Goal: Find specific page/section: Find specific page/section

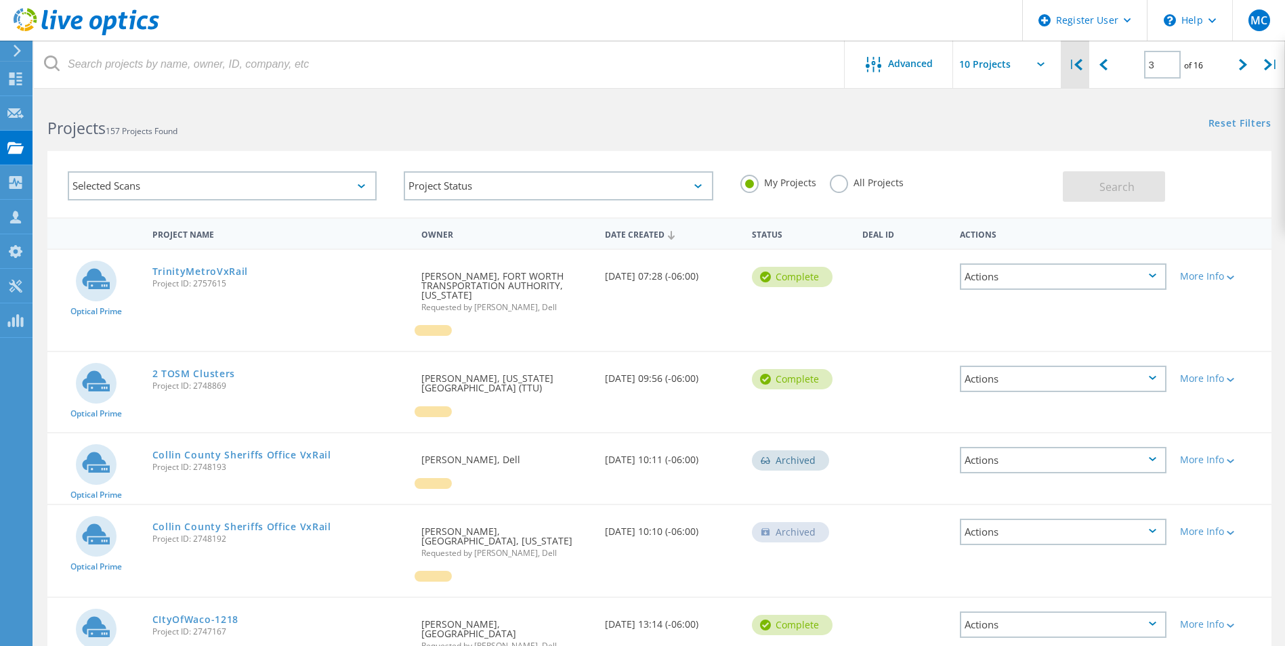
click at [1077, 66] on icon at bounding box center [1078, 65] width 8 height 12
type input "1"
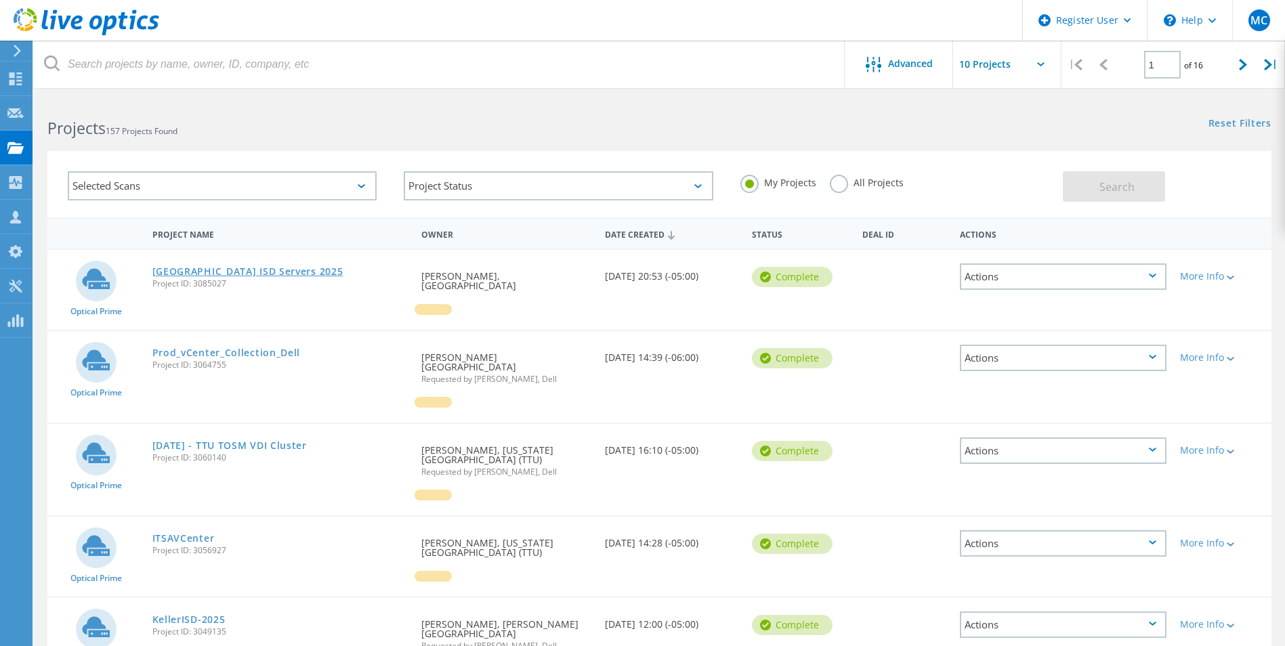
click at [226, 270] on link "Wichita Falls ISD Servers 2025" at bounding box center [247, 271] width 191 height 9
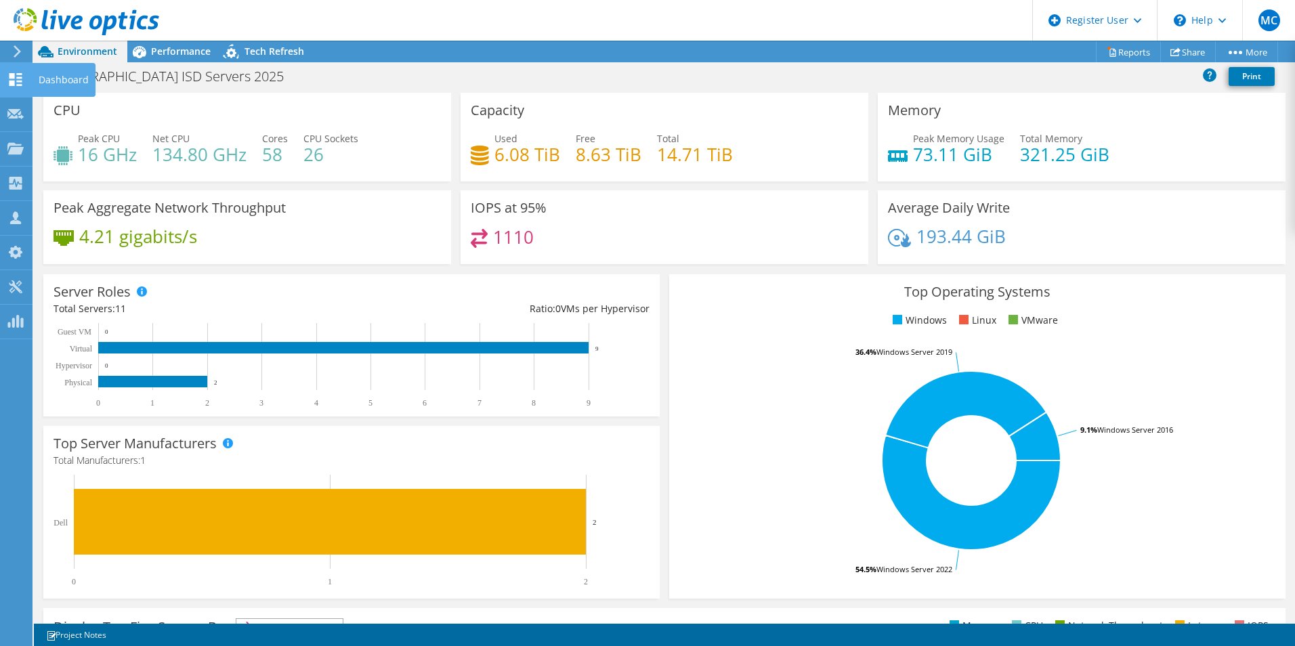
click at [18, 77] on use at bounding box center [15, 79] width 13 height 13
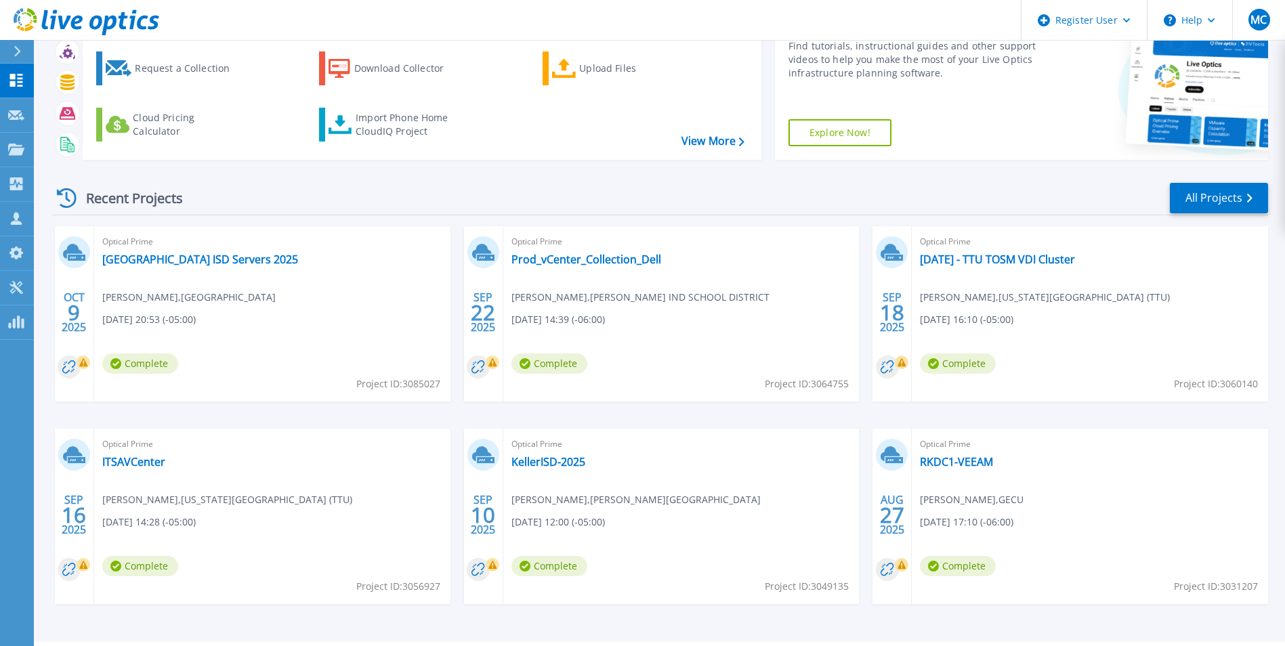
scroll to position [104, 0]
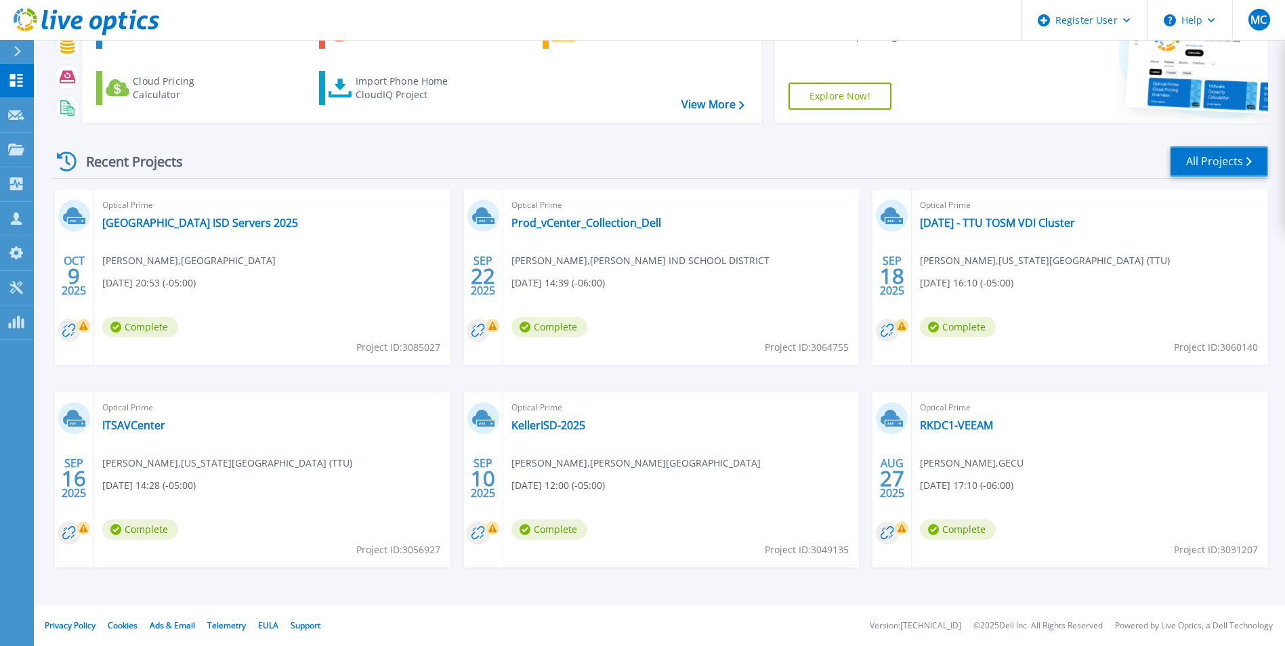
click at [1216, 152] on link "All Projects" at bounding box center [1218, 161] width 98 height 30
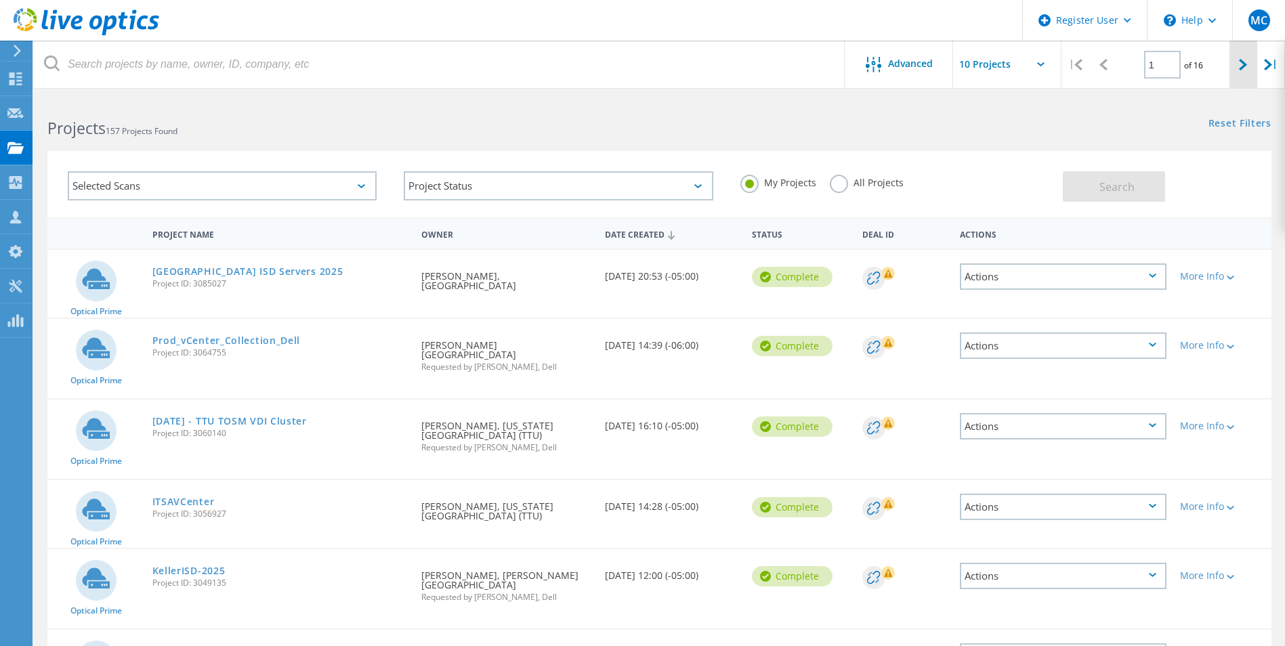
click at [1236, 64] on div at bounding box center [1243, 65] width 28 height 48
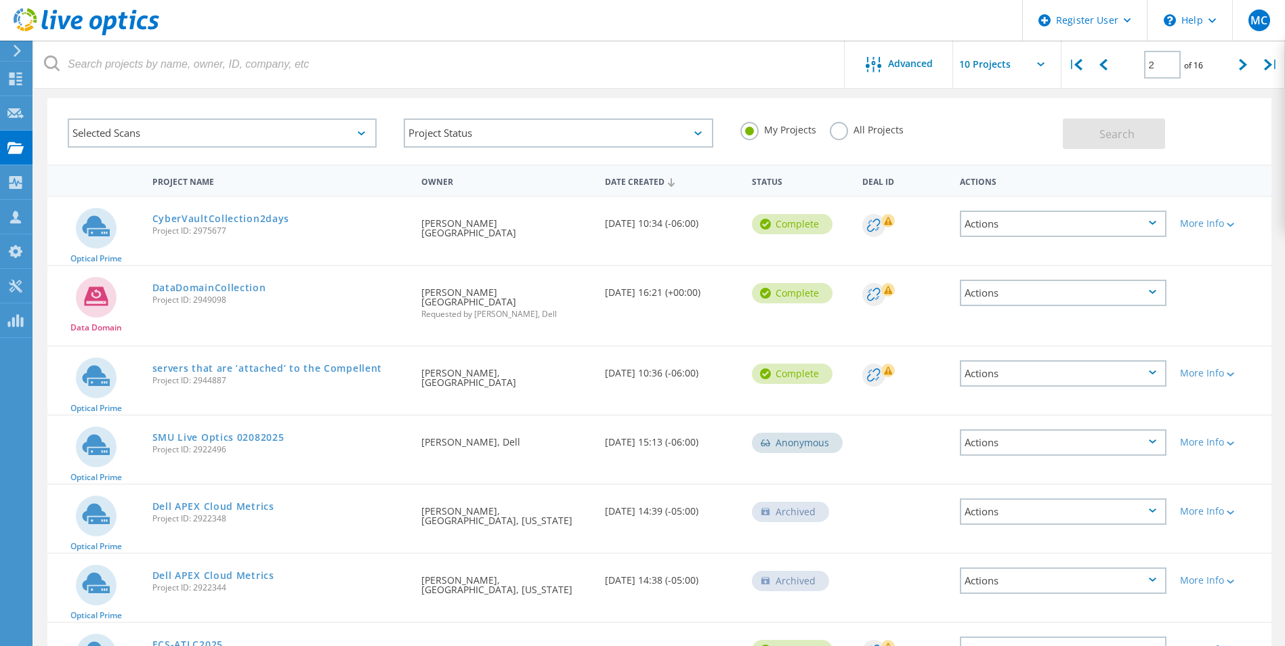
scroll to position [47, 0]
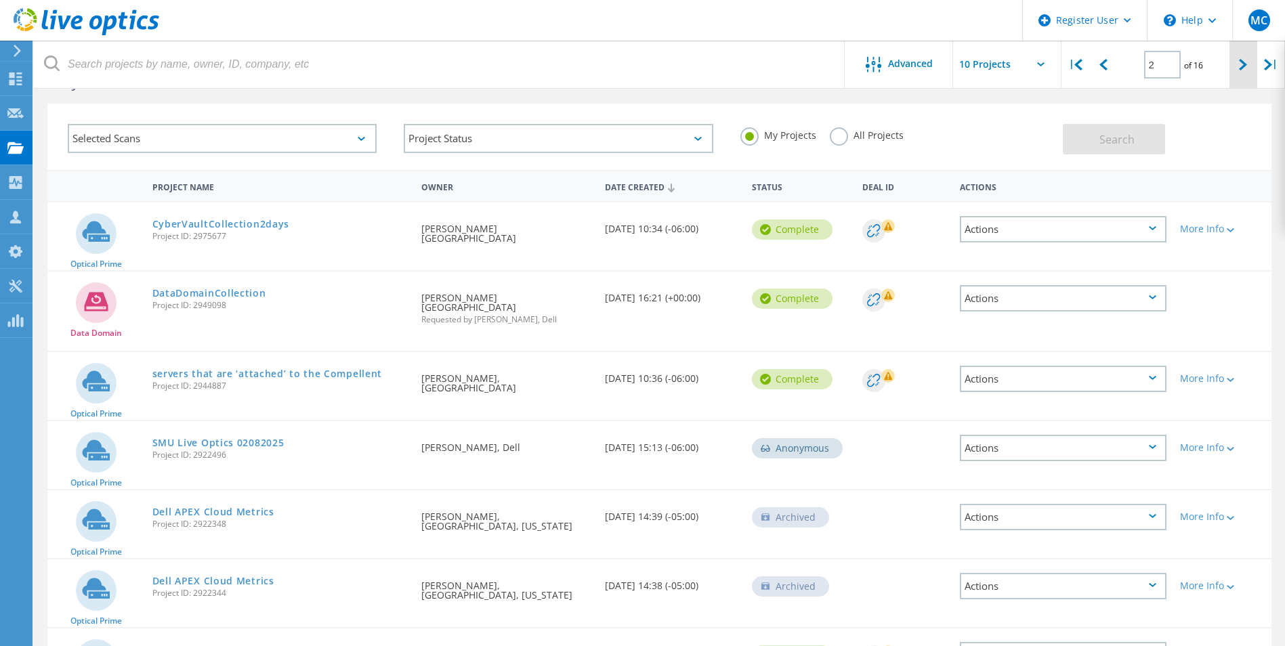
click at [1233, 60] on div at bounding box center [1243, 65] width 28 height 48
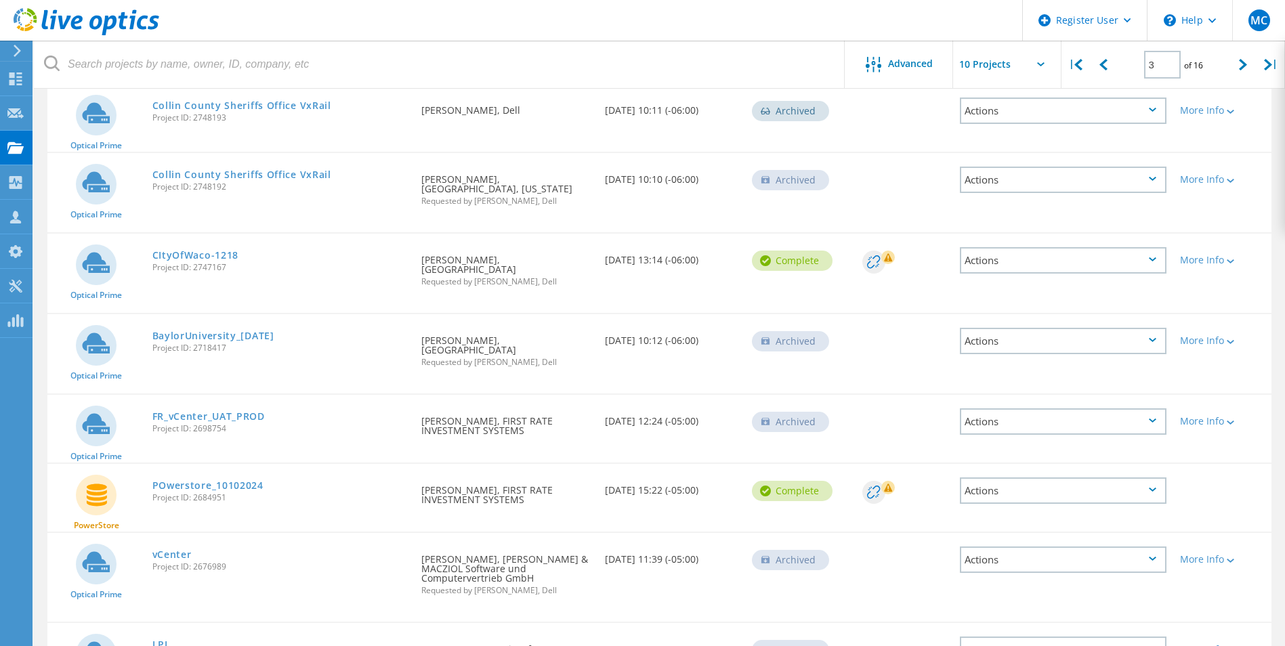
scroll to position [386, 0]
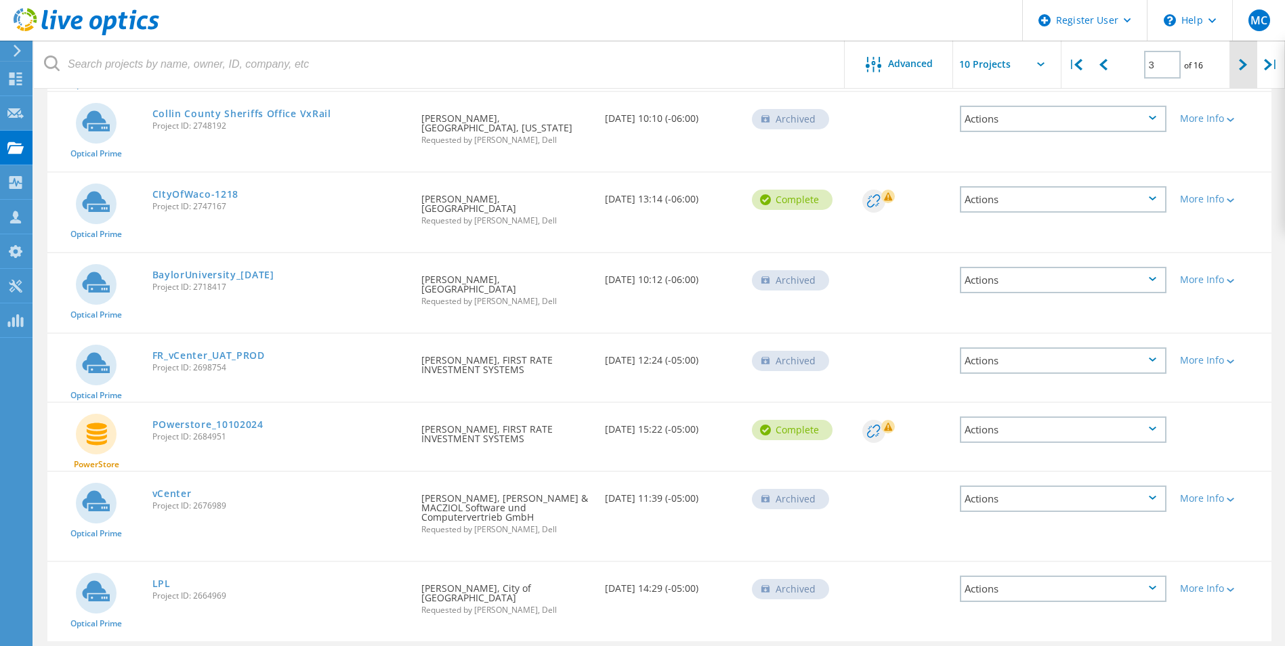
click at [1237, 66] on div at bounding box center [1243, 65] width 28 height 48
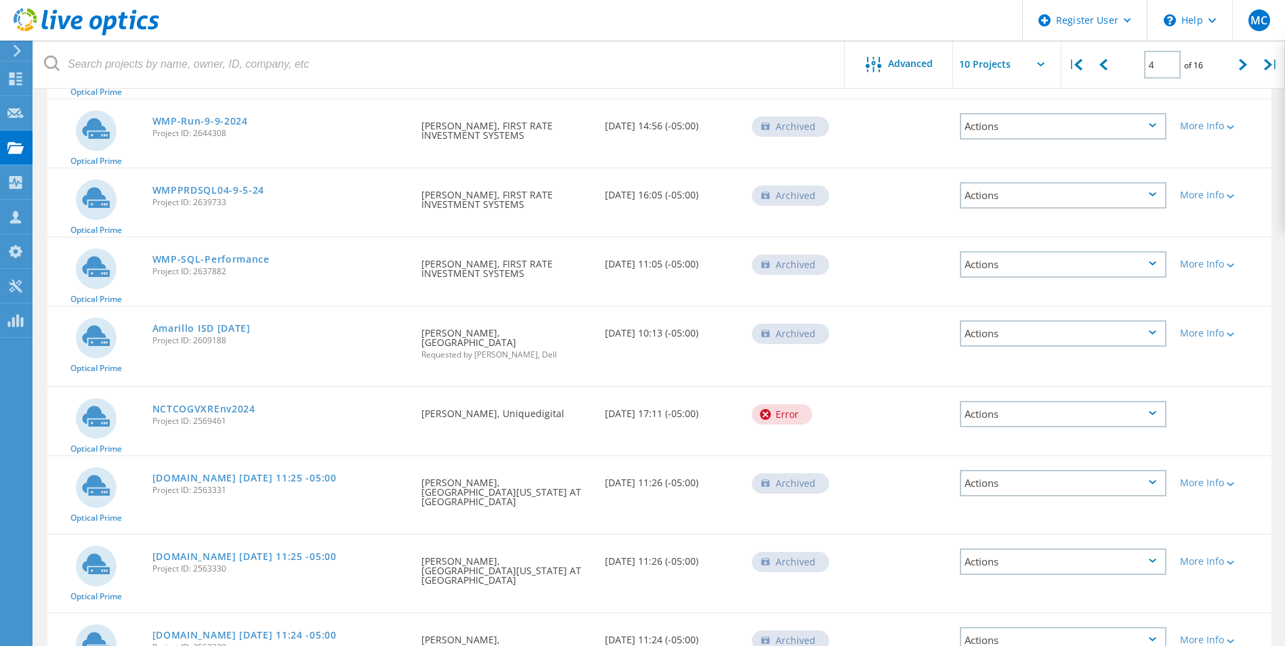
scroll to position [235, 0]
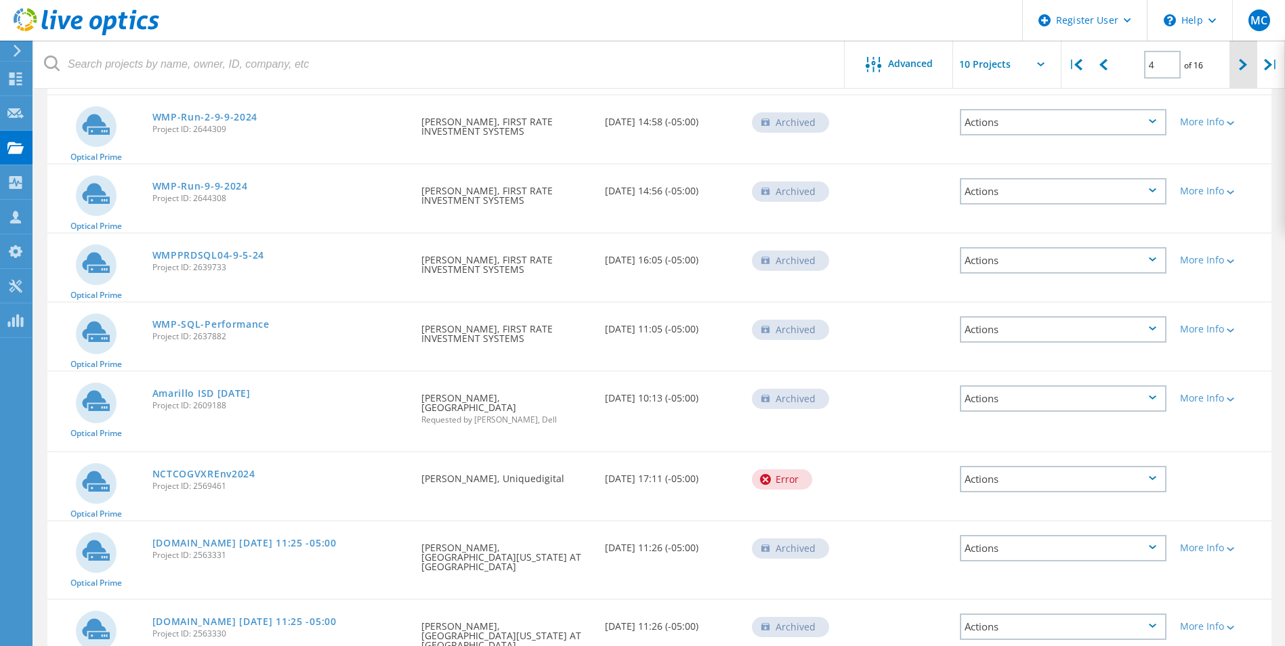
click at [1240, 63] on icon at bounding box center [1243, 65] width 8 height 12
type input "5"
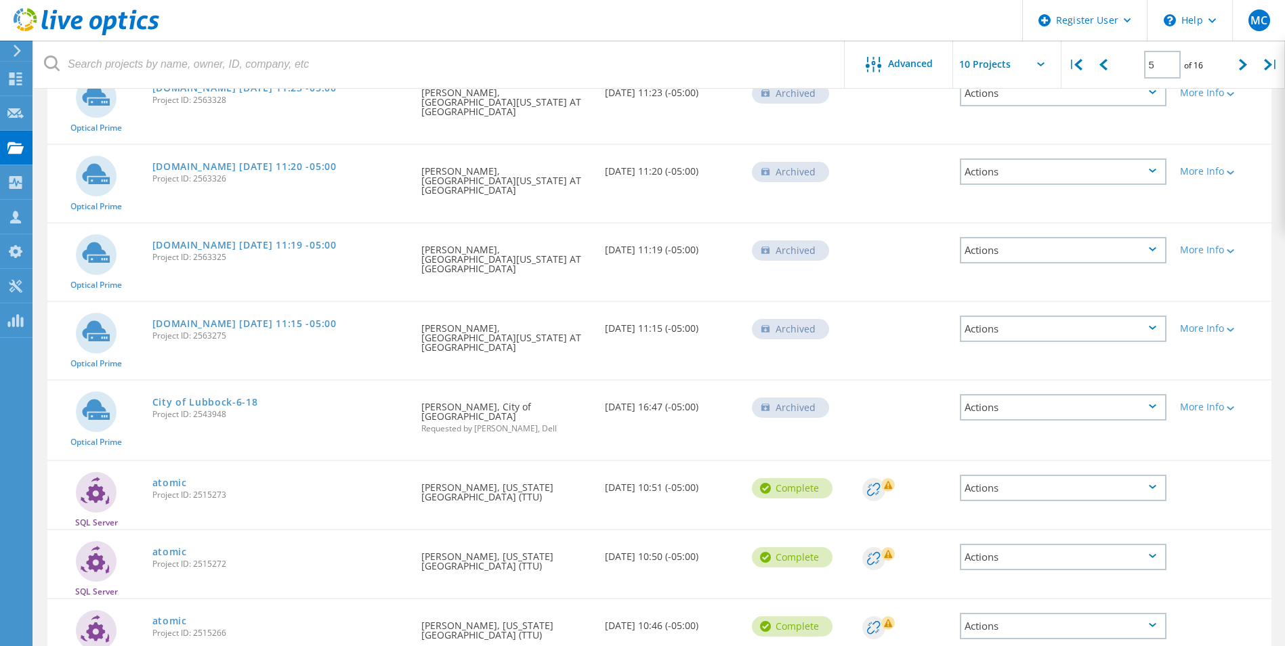
scroll to position [0, 0]
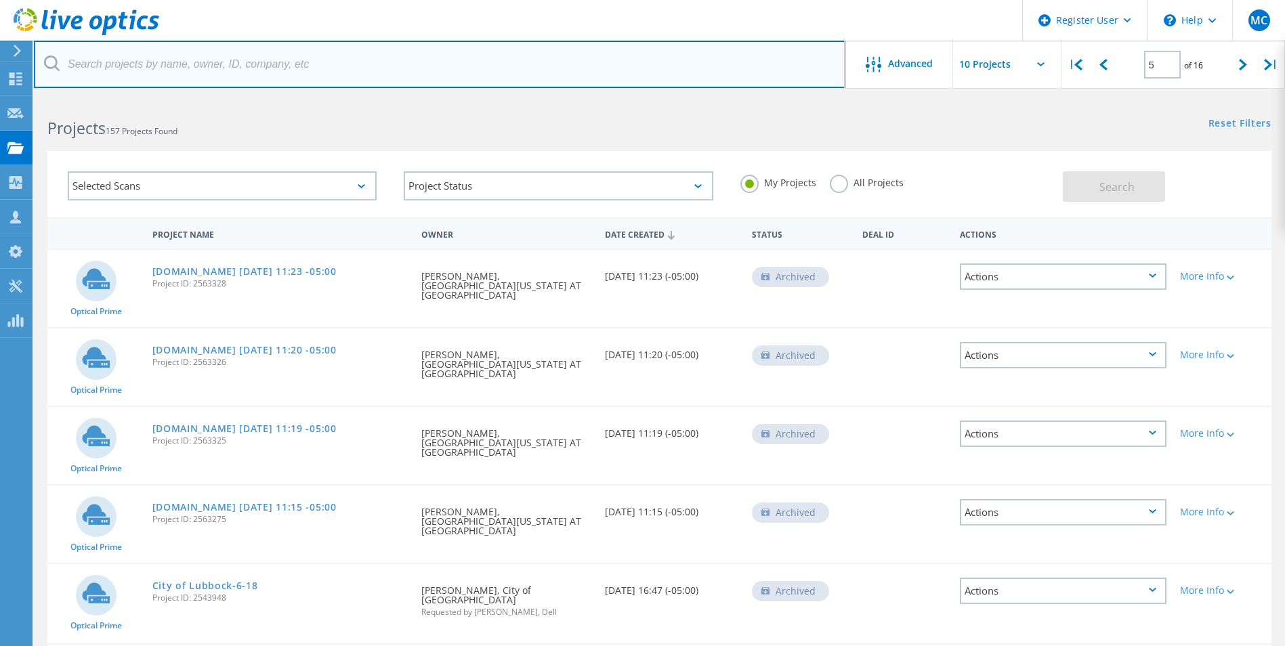
click at [212, 60] on input "text" at bounding box center [439, 64] width 811 height 47
type input "Trinity"
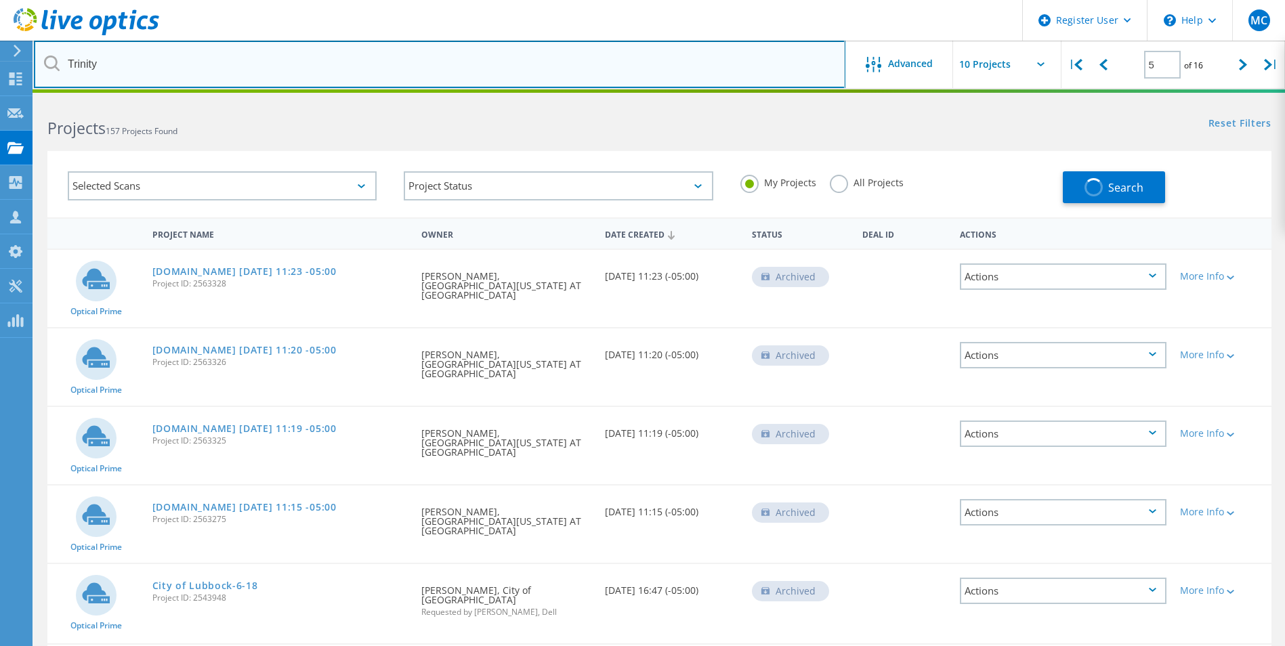
type input "1"
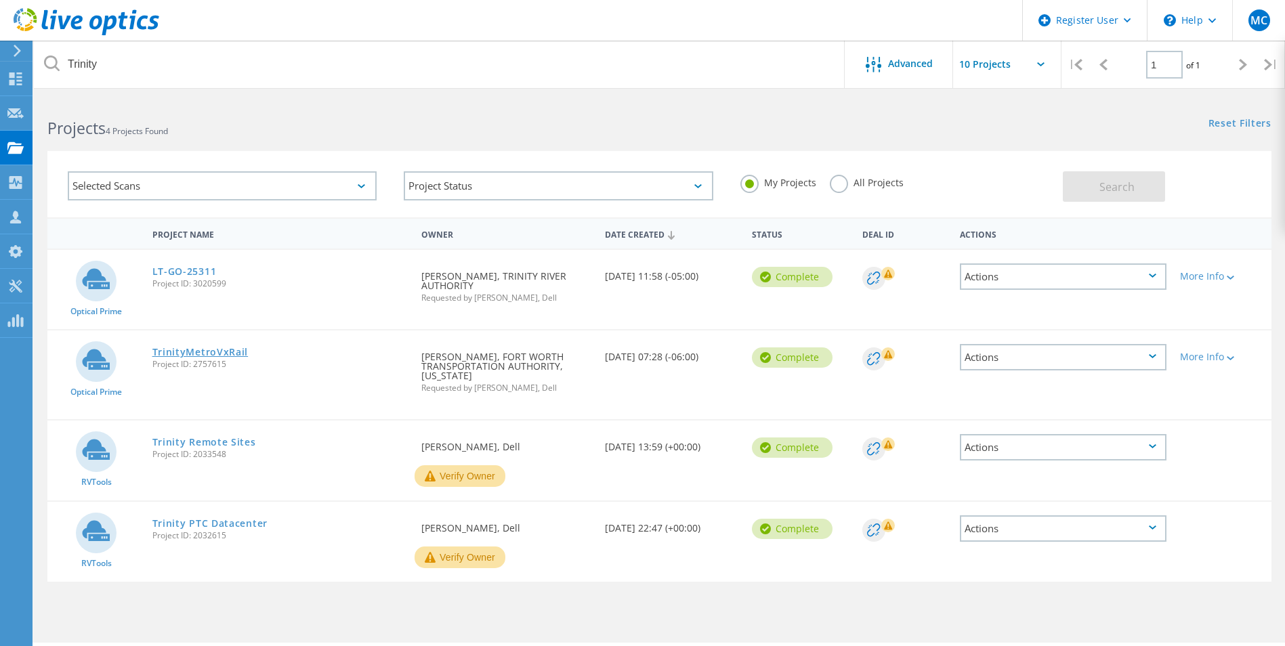
click at [224, 347] on link "TrinityMetroVxRail" at bounding box center [200, 351] width 96 height 9
click at [188, 347] on link "TrinityMetroVxRail" at bounding box center [200, 351] width 96 height 9
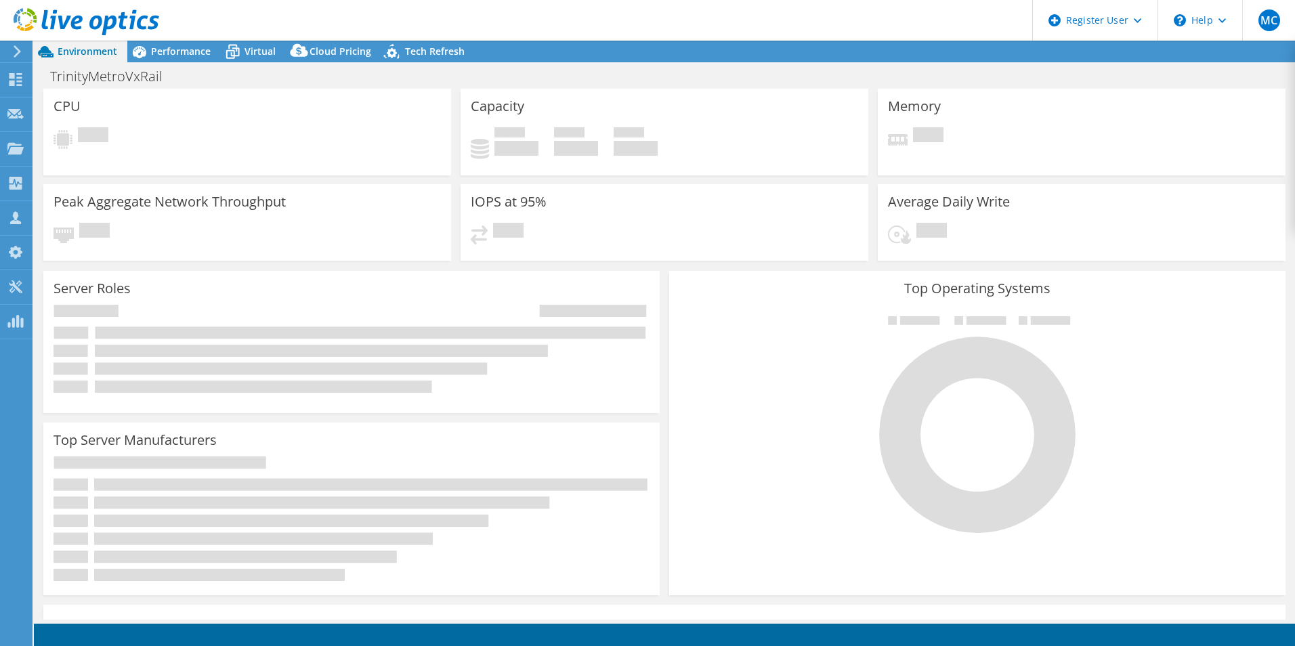
select select "USD"
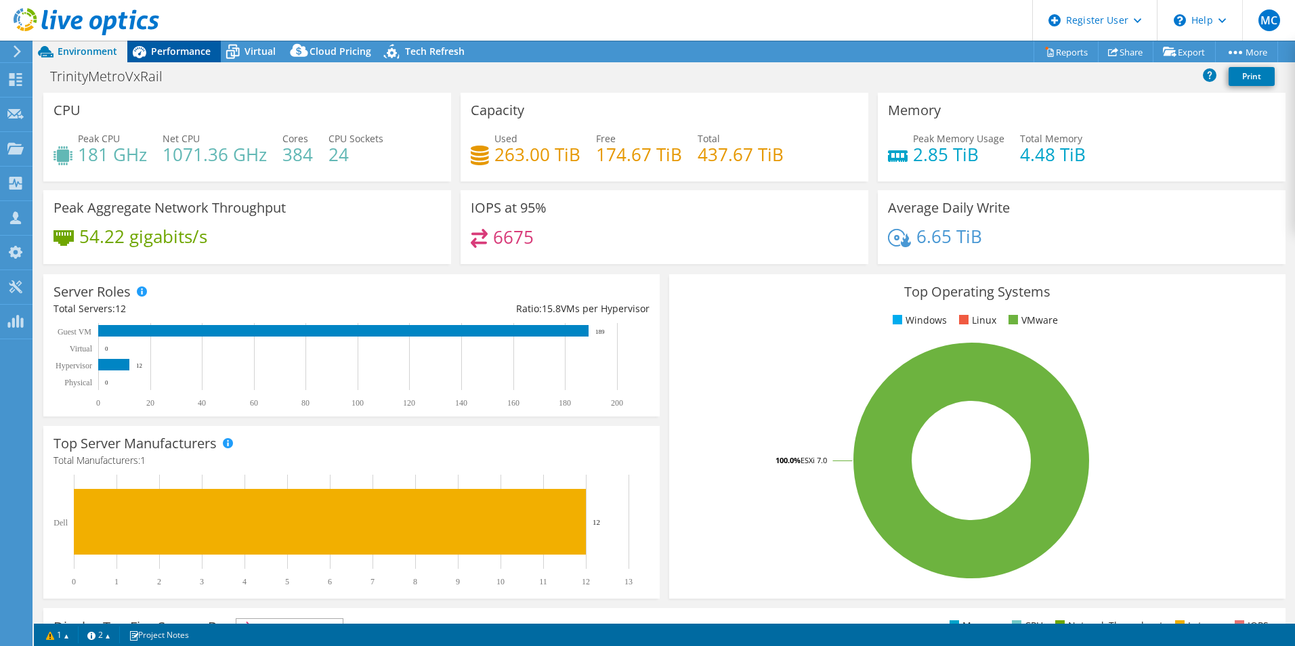
click at [187, 54] on span "Performance" at bounding box center [181, 51] width 60 height 13
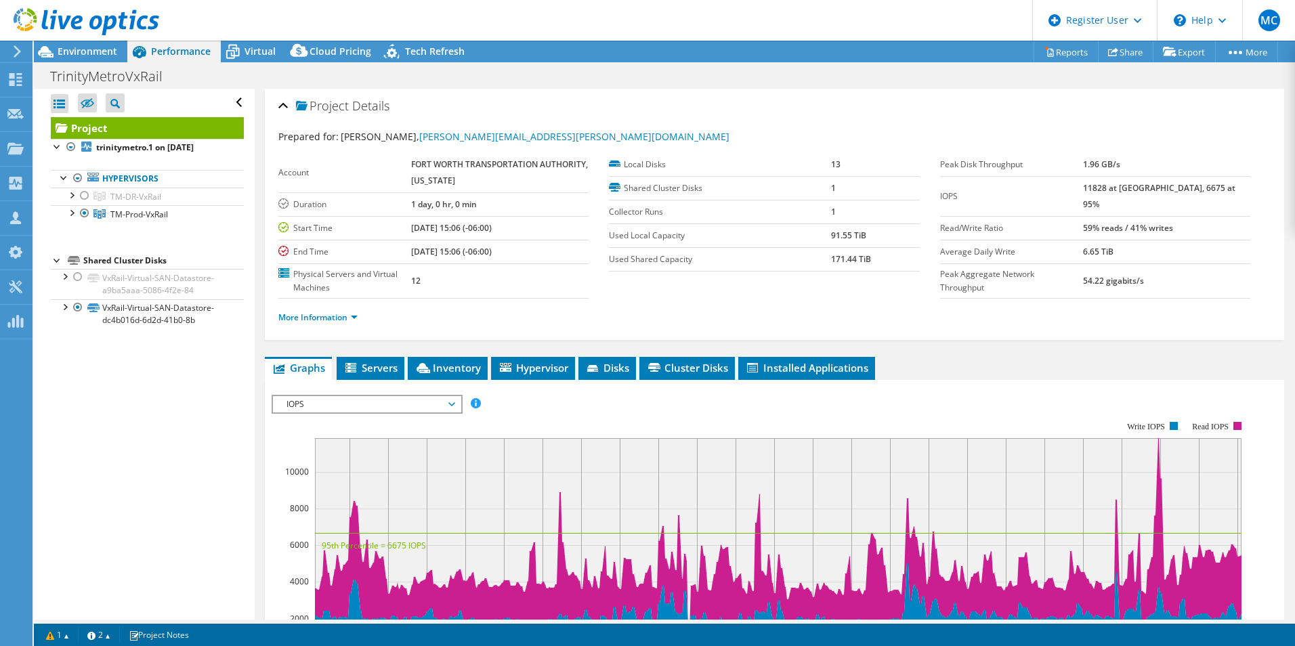
click at [356, 409] on span "IOPS" at bounding box center [367, 404] width 174 height 16
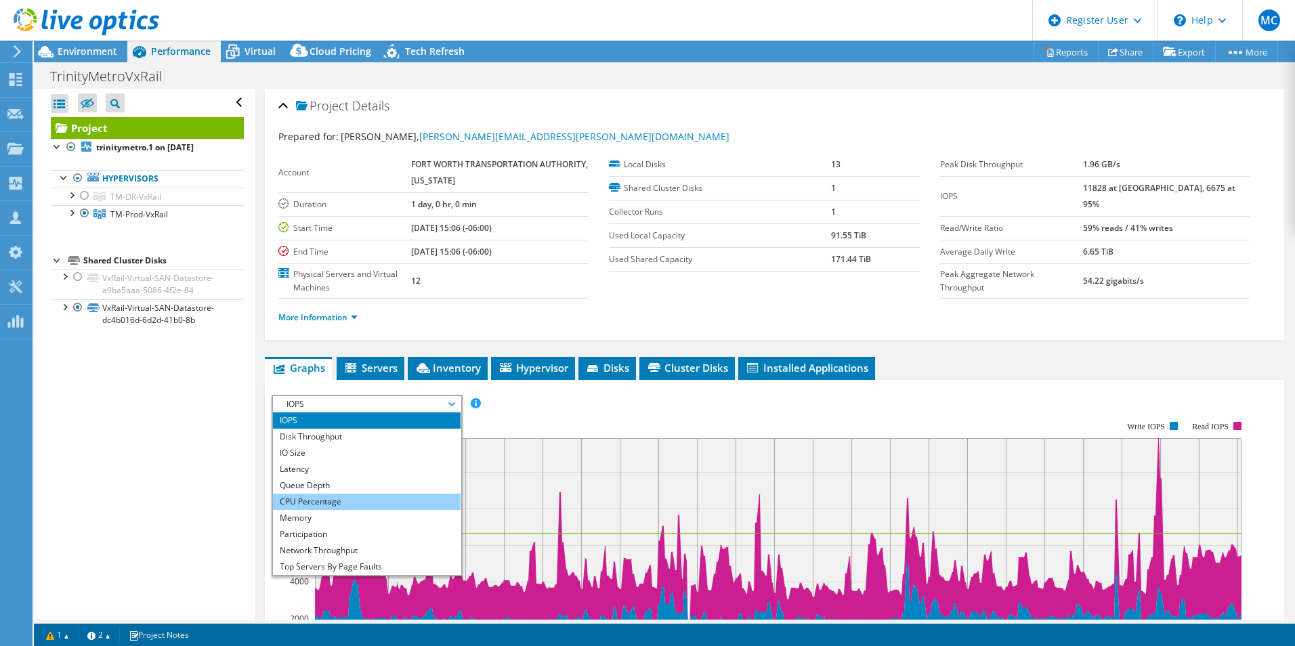
click at [340, 502] on li "CPU Percentage" at bounding box center [367, 502] width 188 height 16
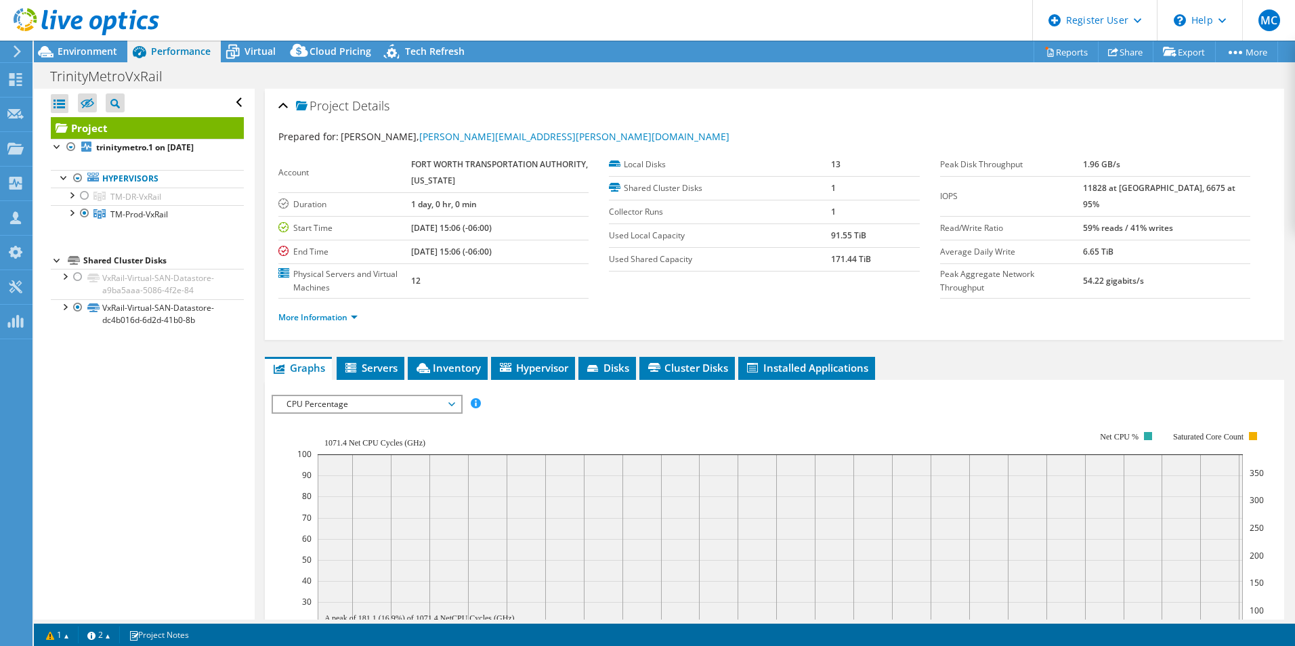
scroll to position [68, 0]
